Goal: Transaction & Acquisition: Purchase product/service

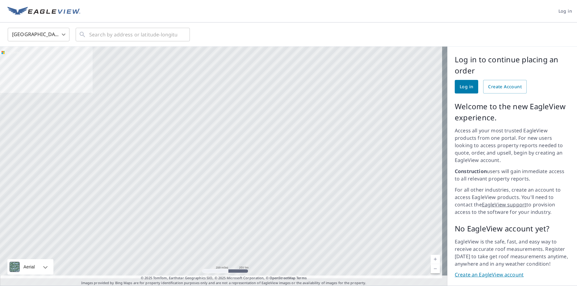
click at [460, 85] on span "Log in" at bounding box center [467, 87] width 14 height 8
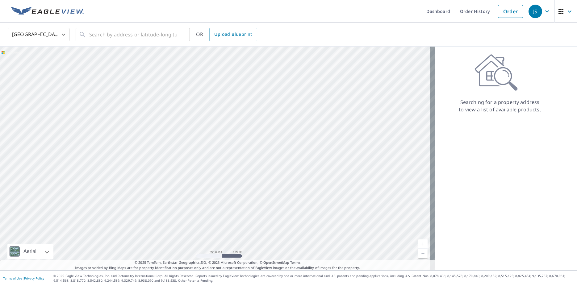
click at [114, 44] on div "United States [GEOGRAPHIC_DATA] ​ ​ OR Upload Blueprint" at bounding box center [288, 35] width 577 height 24
click at [110, 27] on input "text" at bounding box center [133, 34] width 88 height 17
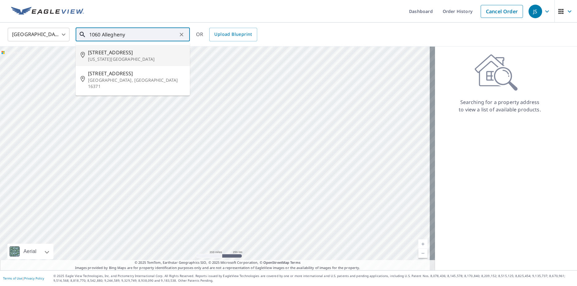
click at [108, 54] on span "1060 Allegheny Dr" at bounding box center [136, 52] width 97 height 7
type input "1060 Allegheny Dr Colorado Springs, CO 80919"
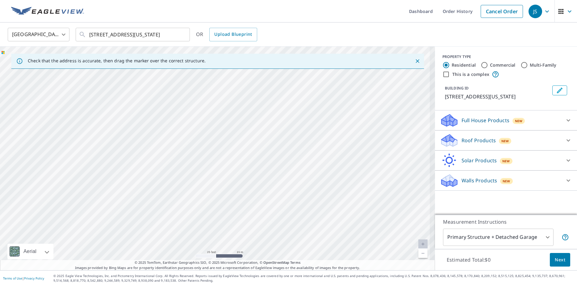
drag, startPoint x: 211, startPoint y: 165, endPoint x: 318, endPoint y: 185, distance: 108.4
click at [401, 187] on div "1060 Allegheny Dr Colorado Springs, CO 80919" at bounding box center [217, 159] width 435 height 224
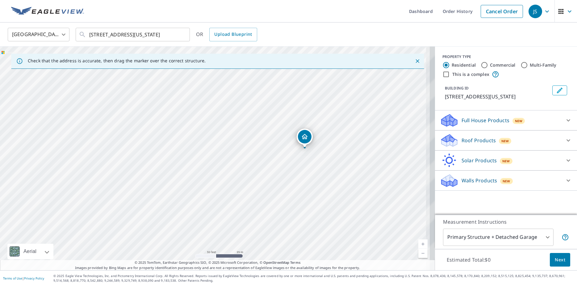
drag, startPoint x: 312, startPoint y: 178, endPoint x: 233, endPoint y: 178, distance: 78.7
click at [233, 178] on div "1060 Allegheny Dr Colorado Springs, CO 80919" at bounding box center [217, 159] width 435 height 224
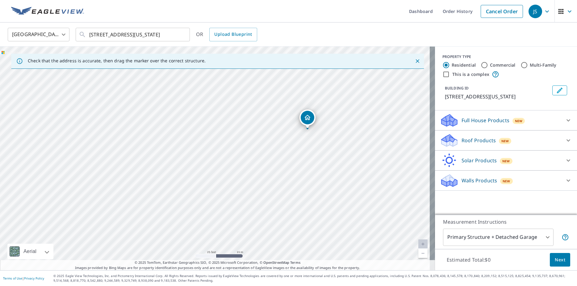
drag, startPoint x: 319, startPoint y: 143, endPoint x: 287, endPoint y: 167, distance: 39.8
click at [290, 168] on div "1060 Allegheny Dr Colorado Springs, CO 80919" at bounding box center [217, 159] width 435 height 224
drag, startPoint x: 292, startPoint y: 162, endPoint x: 273, endPoint y: 153, distance: 21.3
click at [273, 153] on div "1060 Allegheny Dr Colorado Springs, CO 80919" at bounding box center [217, 159] width 435 height 224
click at [565, 124] on icon at bounding box center [568, 120] width 7 height 7
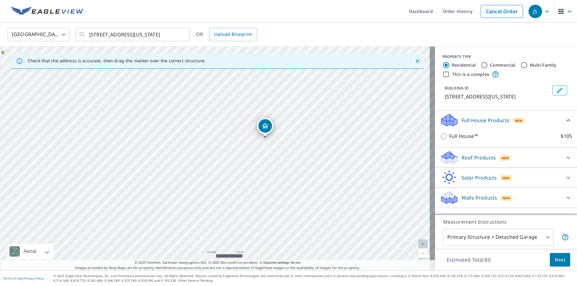
click at [553, 127] on div "Full House Products New" at bounding box center [502, 120] width 125 height 15
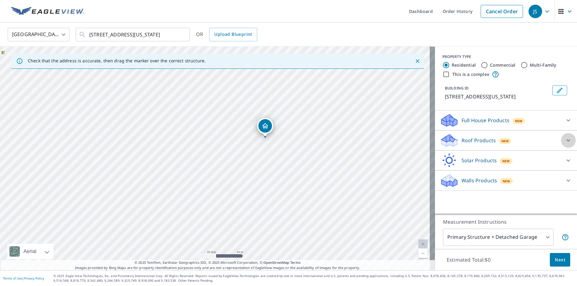
click at [565, 144] on icon at bounding box center [568, 140] width 7 height 7
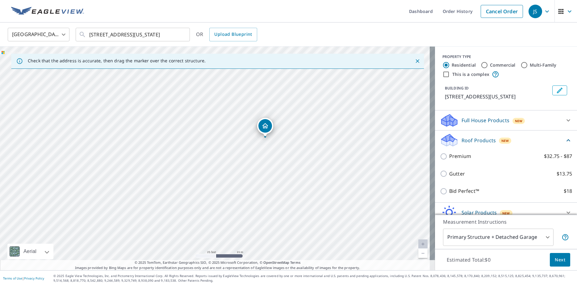
scroll to position [36, 0]
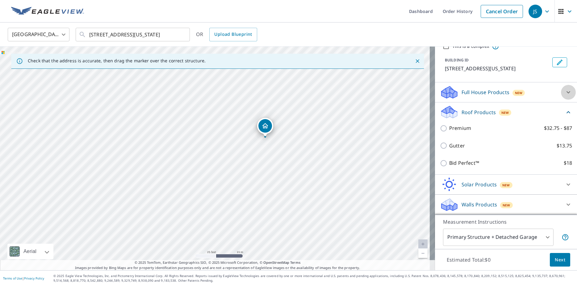
click at [565, 91] on icon at bounding box center [568, 92] width 7 height 7
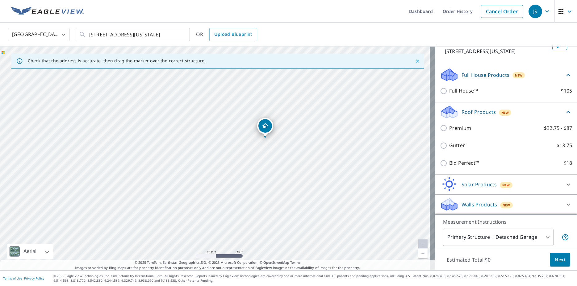
click at [530, 203] on div "Walls Products New" at bounding box center [500, 204] width 121 height 15
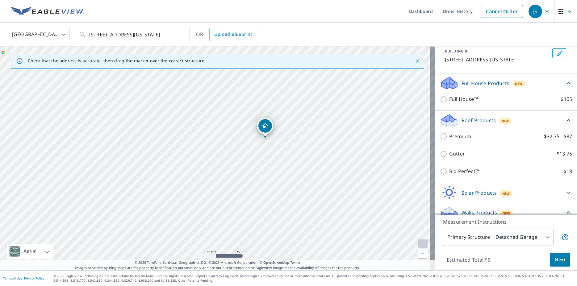
scroll to position [0, 0]
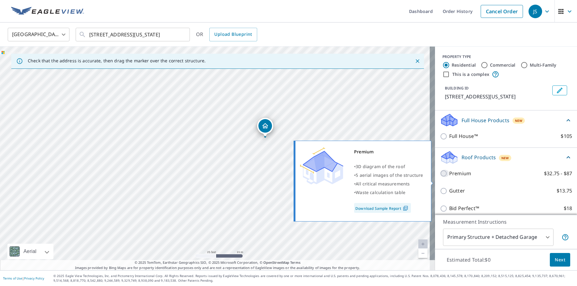
click at [440, 177] on input "Premium $32.75 - $87" at bounding box center [444, 173] width 9 height 7
checkbox input "true"
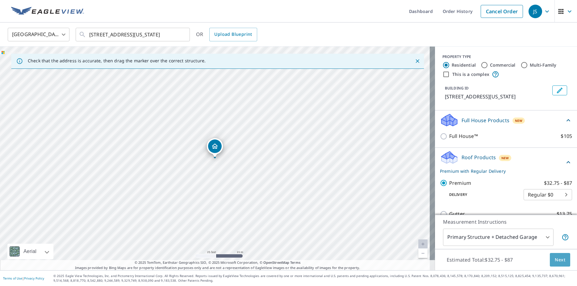
click at [555, 261] on span "Next" at bounding box center [560, 260] width 10 height 8
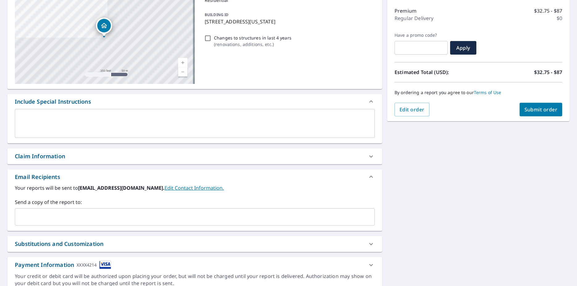
scroll to position [102, 0]
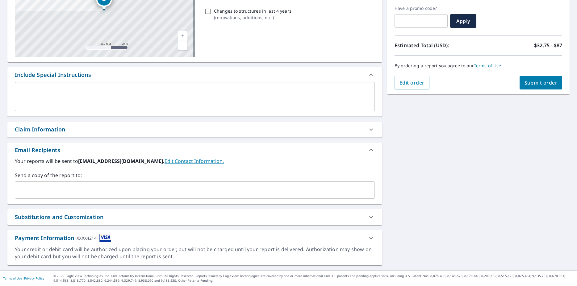
click at [413, 137] on div "1060 Allegheny Dr Colorado Springs, CO 80919 Aerial Road A standard road map Ae…" at bounding box center [288, 113] width 577 height 316
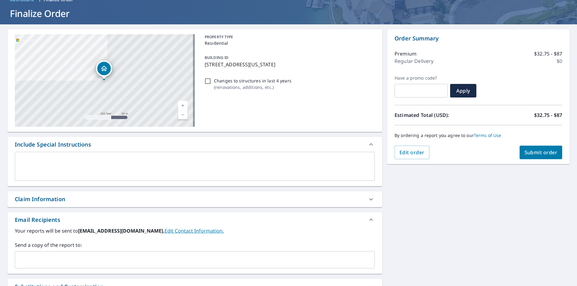
scroll to position [0, 0]
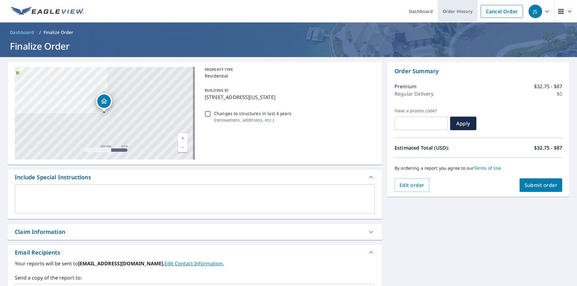
click at [450, 12] on link "Order History" at bounding box center [458, 11] width 40 height 23
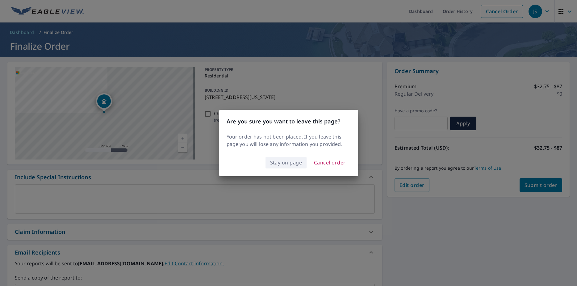
click at [287, 161] on span "Stay on page" at bounding box center [286, 162] width 32 height 9
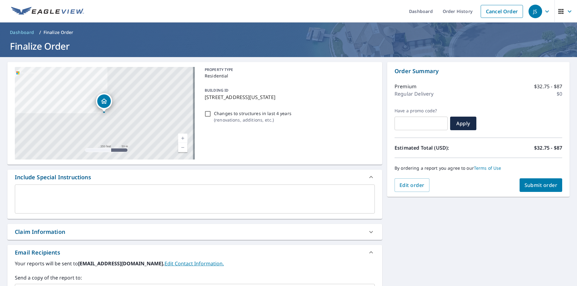
click at [538, 188] on span "Submit order" at bounding box center [540, 185] width 33 height 7
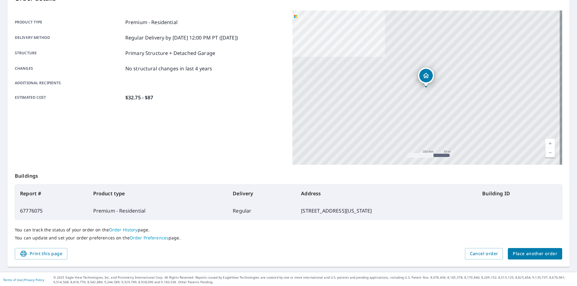
scroll to position [77, 0]
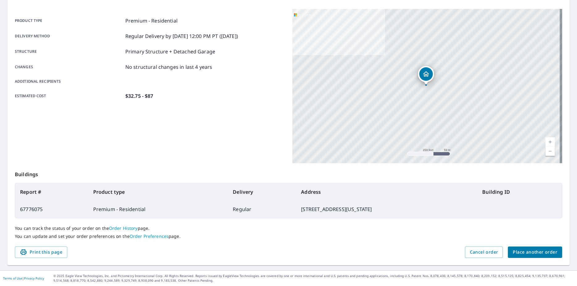
click at [528, 248] on button "Place another order" at bounding box center [535, 252] width 54 height 11
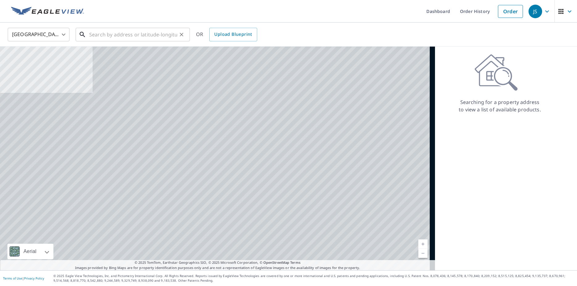
click at [156, 36] on input "text" at bounding box center [133, 34] width 88 height 17
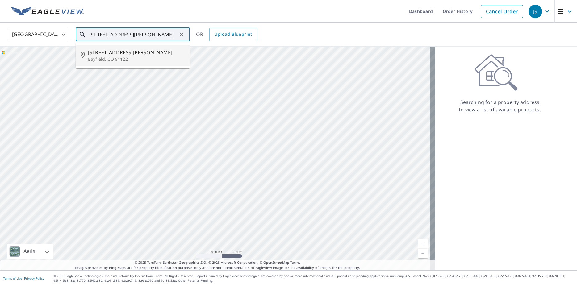
click at [131, 56] on p "Bayfield, CO 81122" at bounding box center [136, 59] width 97 height 6
type input "1013 Tucker Ln Bayfield, CO 81122"
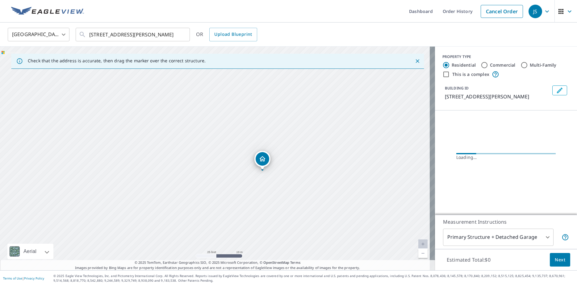
drag, startPoint x: 288, startPoint y: 158, endPoint x: 216, endPoint y: 153, distance: 72.4
click at [218, 153] on div "1013 Tucker Ln Bayfield, CO 81122" at bounding box center [217, 159] width 435 height 224
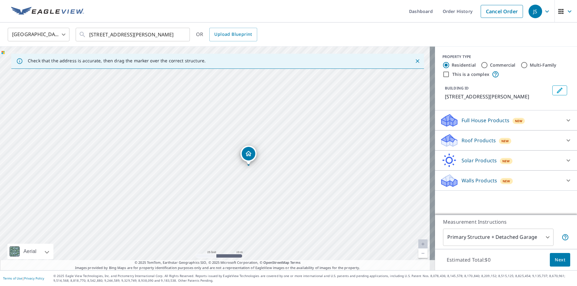
drag, startPoint x: 246, startPoint y: 175, endPoint x: 278, endPoint y: 182, distance: 33.4
click at [278, 182] on div "1013 Tucker Ln Bayfield, CO 81122" at bounding box center [217, 159] width 435 height 224
click at [565, 138] on icon at bounding box center [568, 140] width 7 height 7
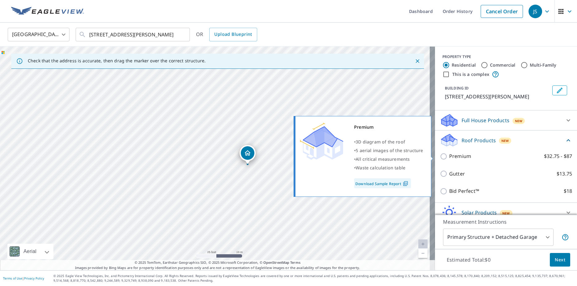
click at [440, 156] on input "Premium $32.75 - $87" at bounding box center [444, 156] width 9 height 7
checkbox input "true"
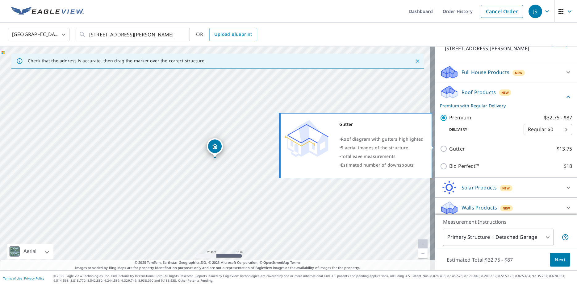
scroll to position [52, 0]
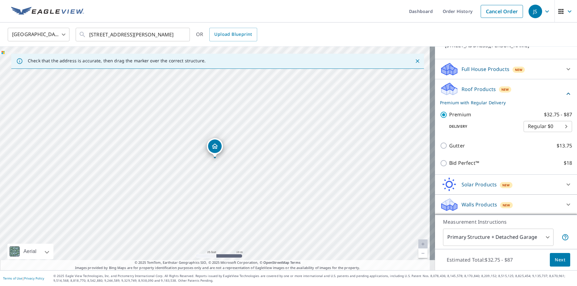
click at [531, 238] on body "JS JS Dashboard Order History Cancel Order JS United States US ​ 1013 Tucker Ln…" at bounding box center [288, 143] width 577 height 286
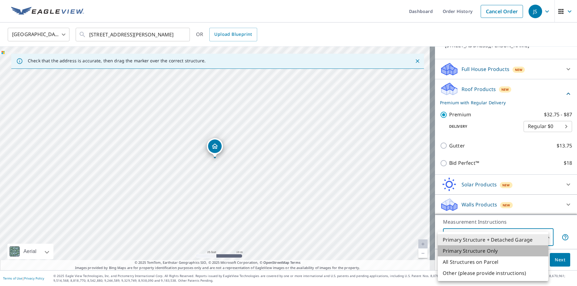
click at [519, 251] on li "Primary Structure Only" at bounding box center [493, 250] width 110 height 11
type input "2"
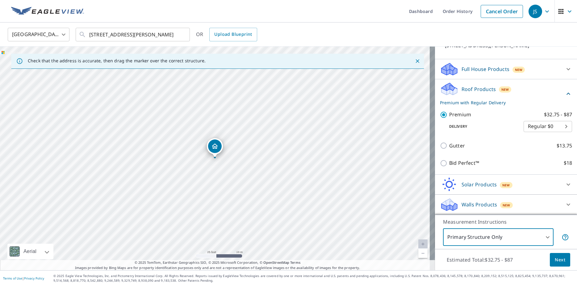
click at [555, 261] on span "Next" at bounding box center [560, 260] width 10 height 8
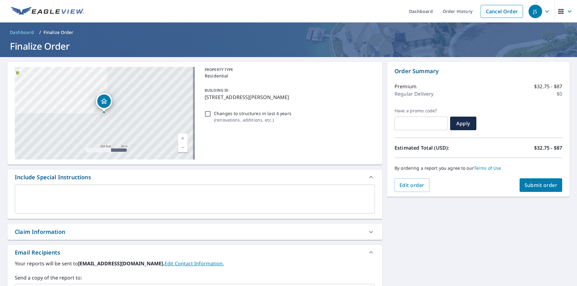
click at [529, 185] on span "Submit order" at bounding box center [540, 185] width 33 height 7
